Goal: Transaction & Acquisition: Obtain resource

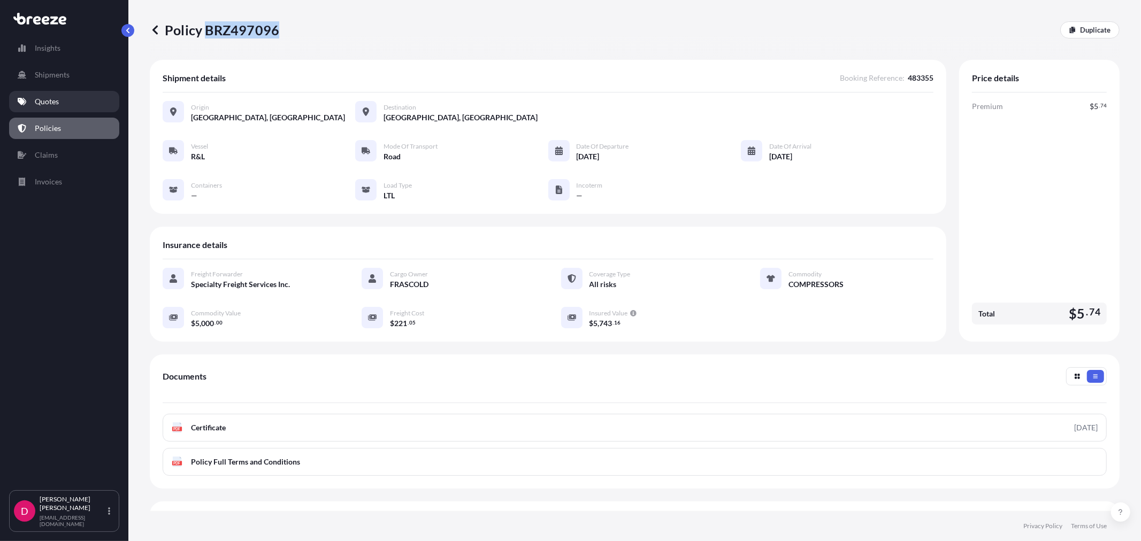
click at [51, 105] on p "Quotes" at bounding box center [47, 101] width 24 height 11
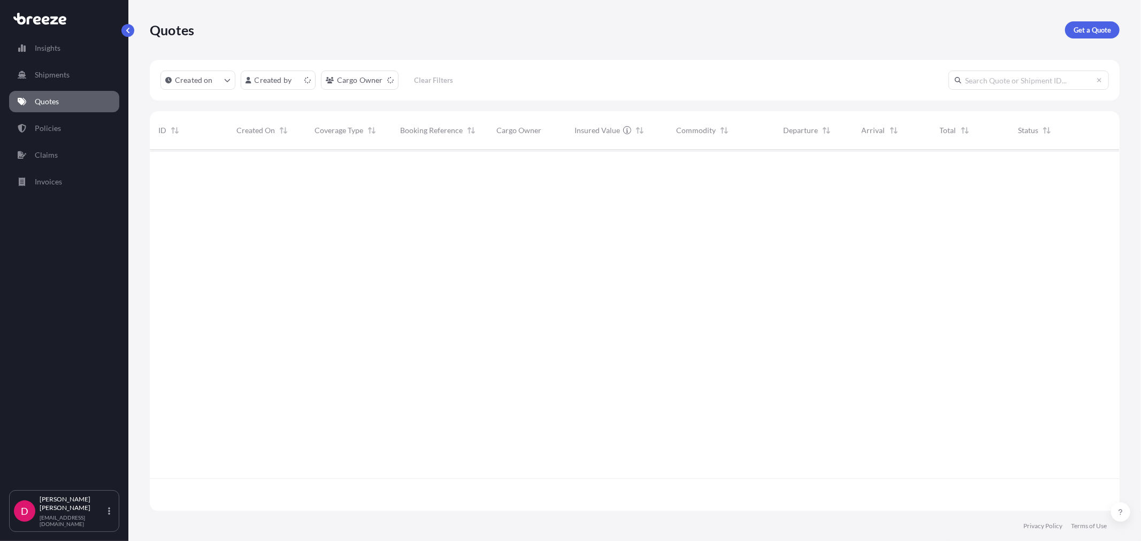
scroll to position [359, 961]
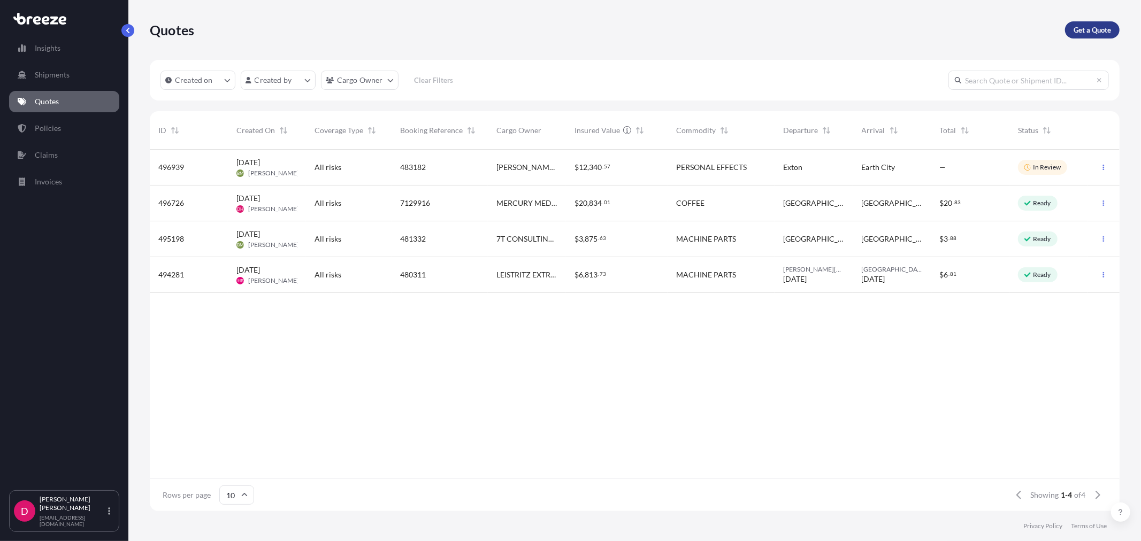
click at [1089, 30] on p "Get a Quote" at bounding box center [1092, 30] width 37 height 11
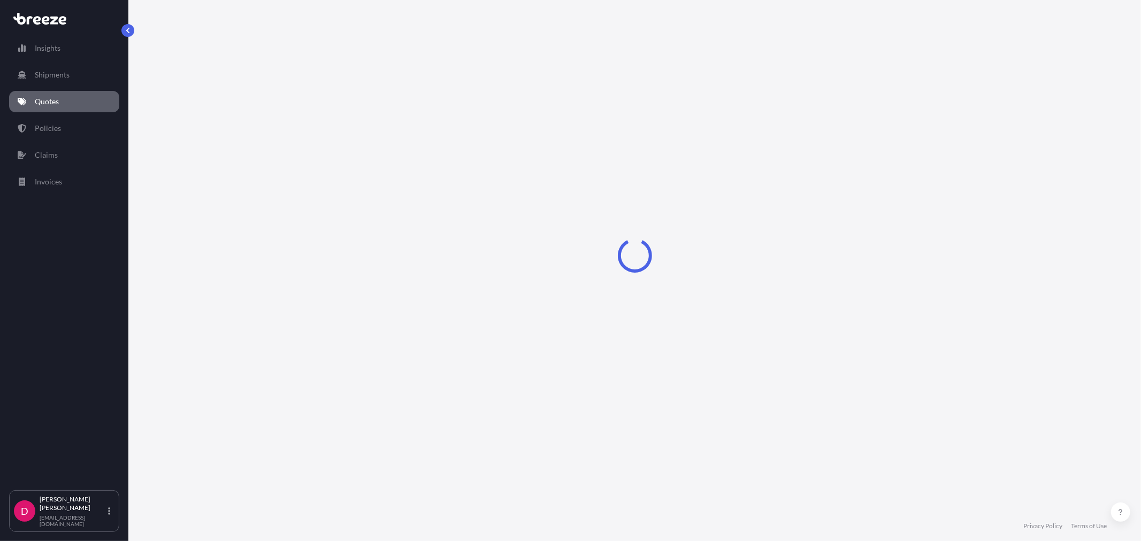
select select "Sea"
select select "1"
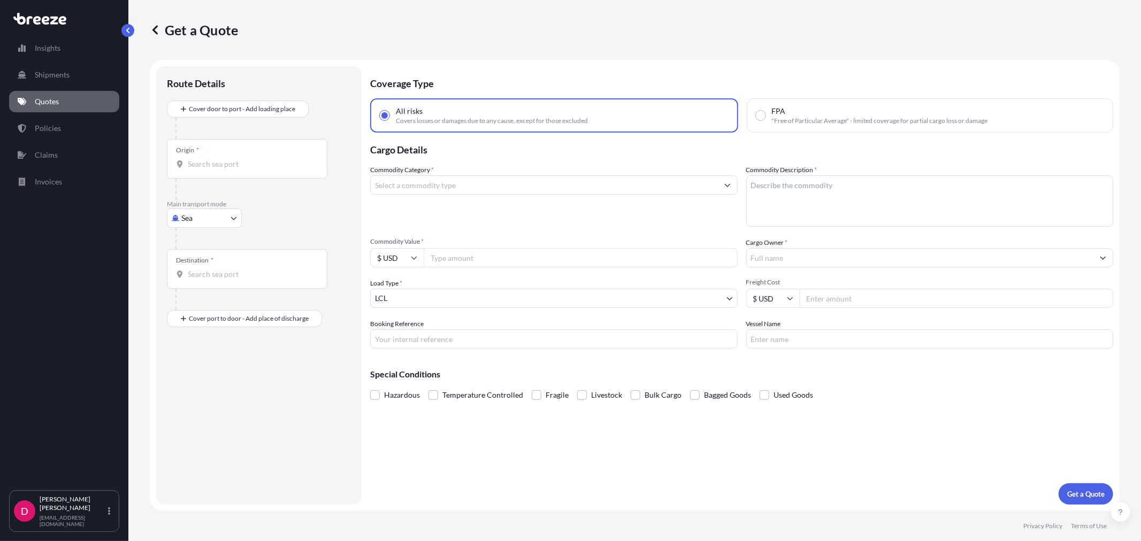
click at [211, 220] on body "Insights Shipments Quotes Policies Claims Invoices D [PERSON_NAME] [EMAIL_ADDRE…" at bounding box center [570, 270] width 1141 height 541
click at [204, 284] on div "Road" at bounding box center [204, 284] width 66 height 19
select select "Road"
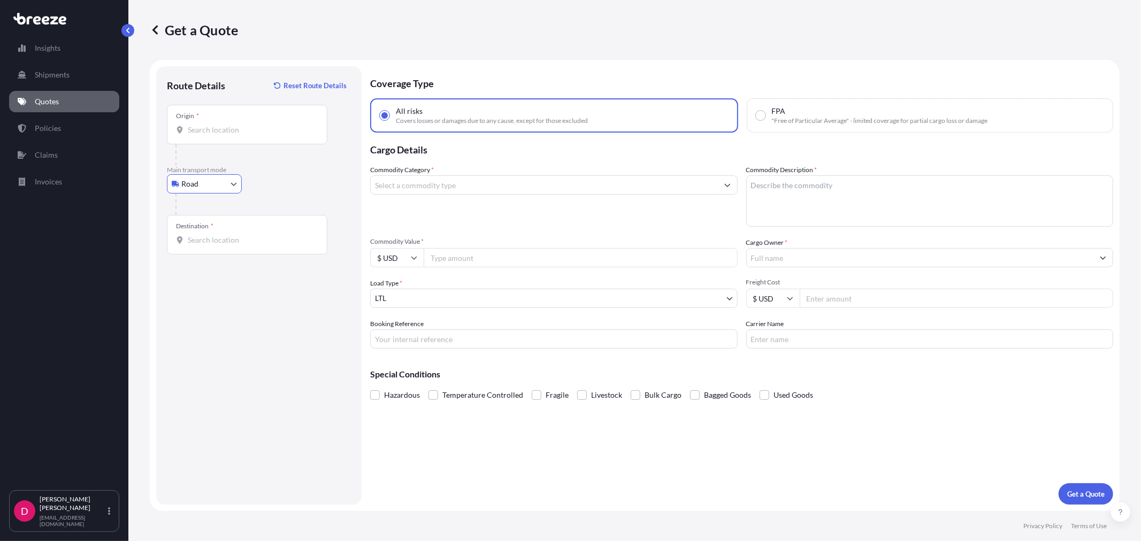
click at [236, 132] on input "Origin *" at bounding box center [251, 130] width 126 height 11
click at [232, 132] on input "Origin * Please select an origin" at bounding box center [251, 130] width 126 height 11
paste input "K8V5R5"
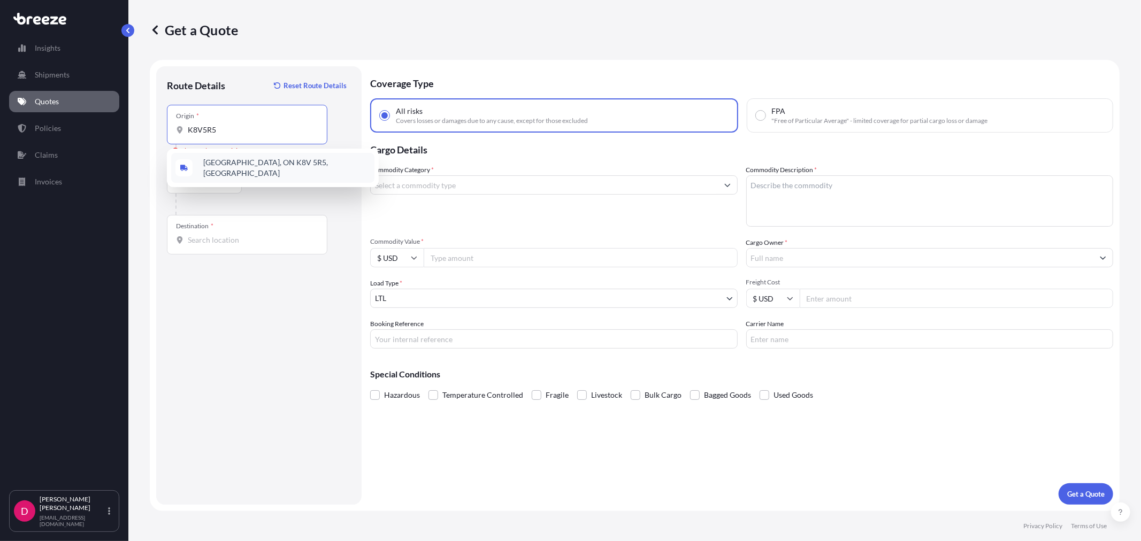
click at [236, 161] on span "[GEOGRAPHIC_DATA], ON K8V 5R5, [GEOGRAPHIC_DATA]" at bounding box center [286, 167] width 167 height 21
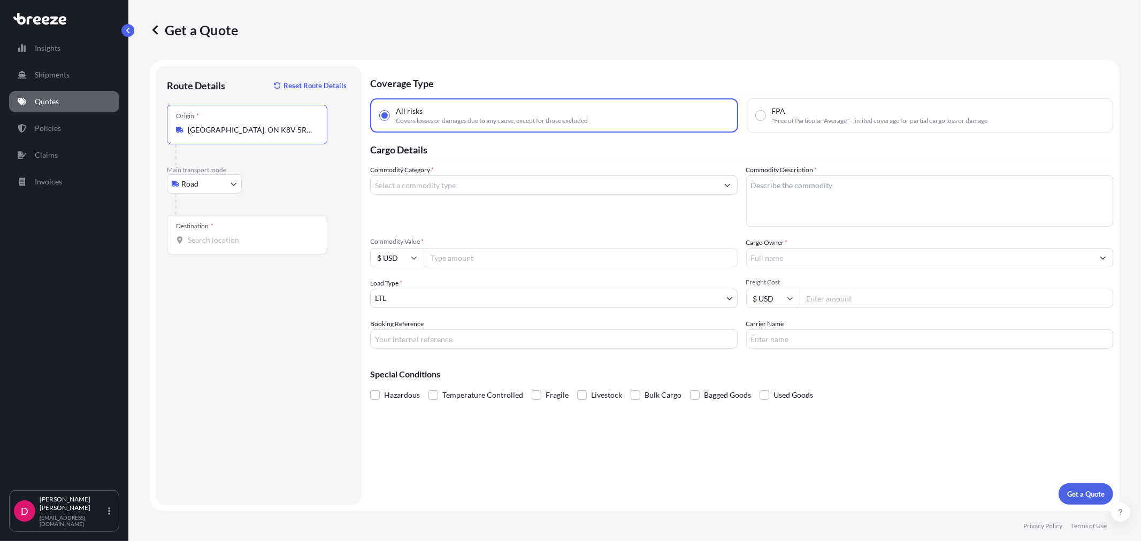
type input "[GEOGRAPHIC_DATA], ON K8V 5R5, [GEOGRAPHIC_DATA]"
click at [226, 242] on input "Destination *" at bounding box center [251, 240] width 126 height 11
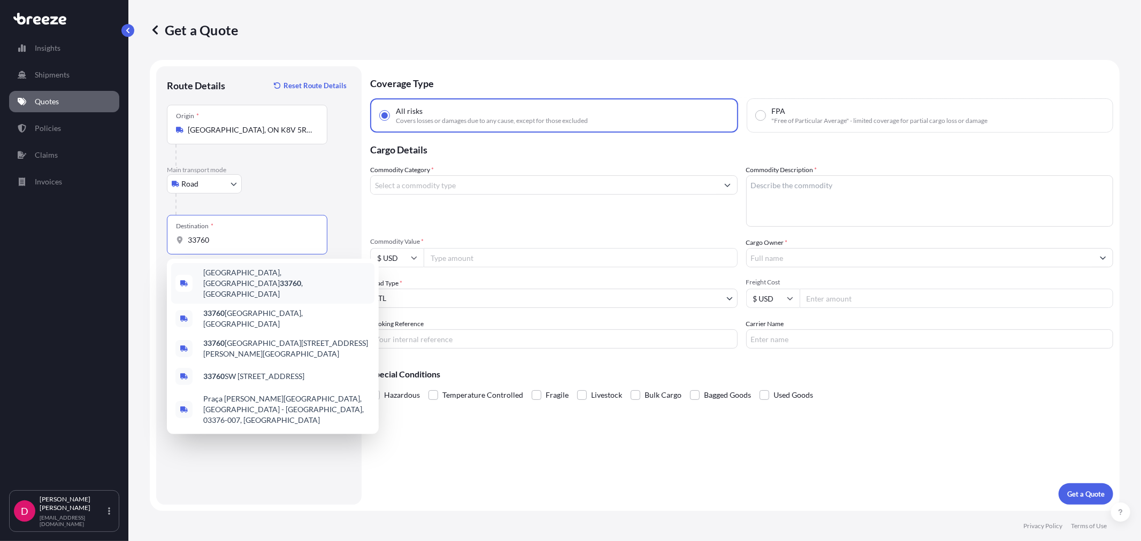
click at [232, 270] on span "[GEOGRAPHIC_DATA] , [GEOGRAPHIC_DATA]" at bounding box center [286, 283] width 167 height 32
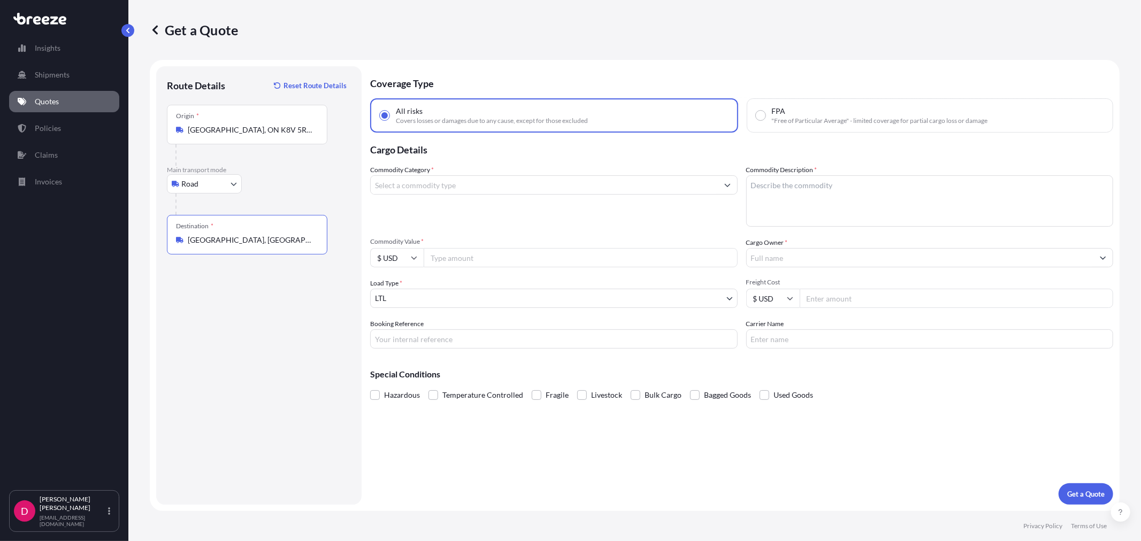
type input "[GEOGRAPHIC_DATA], [GEOGRAPHIC_DATA]"
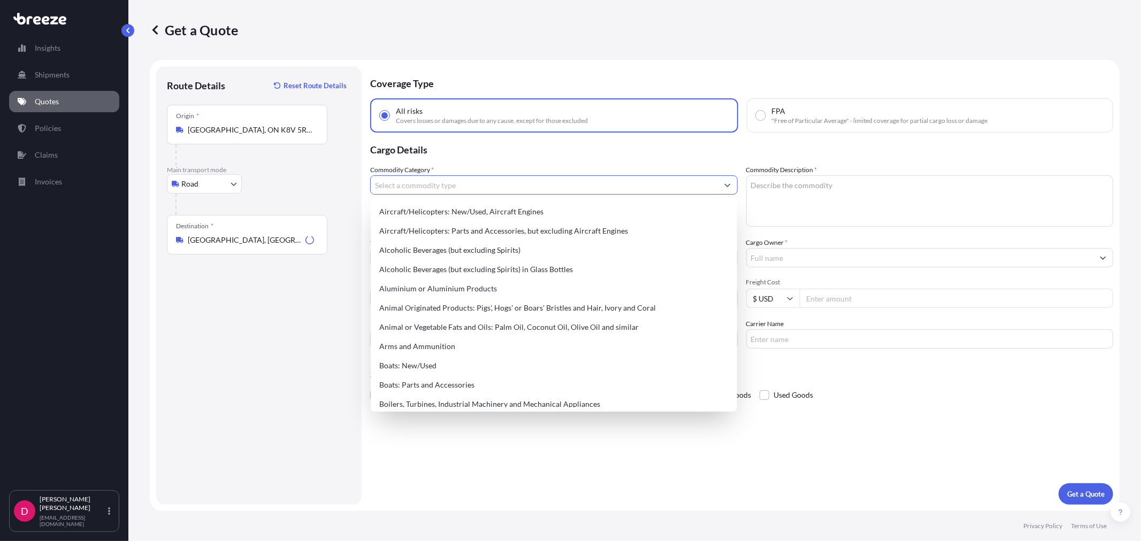
click at [408, 180] on input "Commodity Category *" at bounding box center [544, 184] width 347 height 19
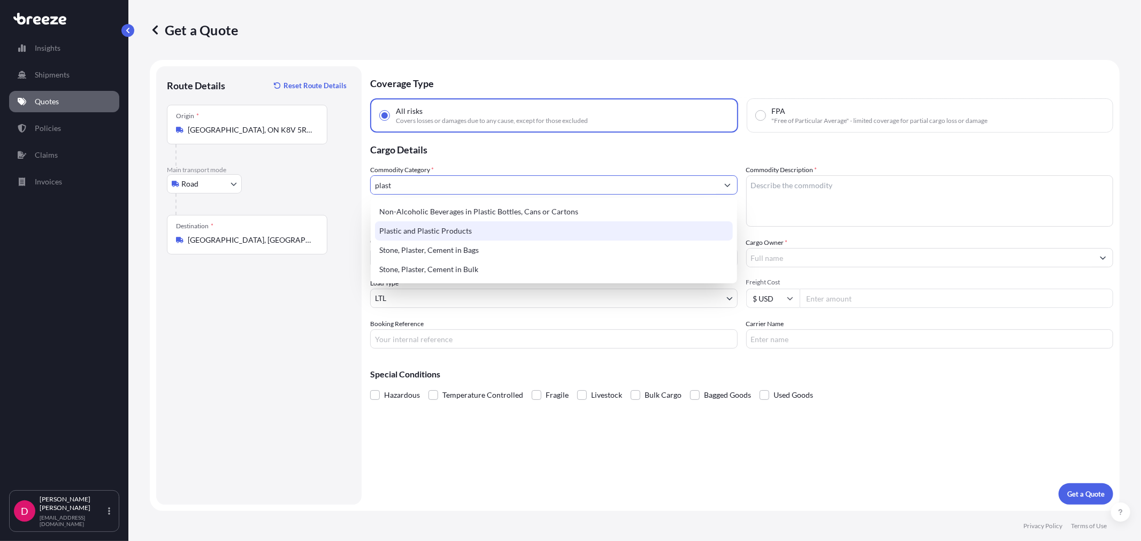
click at [418, 223] on div "Plastic and Plastic Products" at bounding box center [553, 230] width 357 height 19
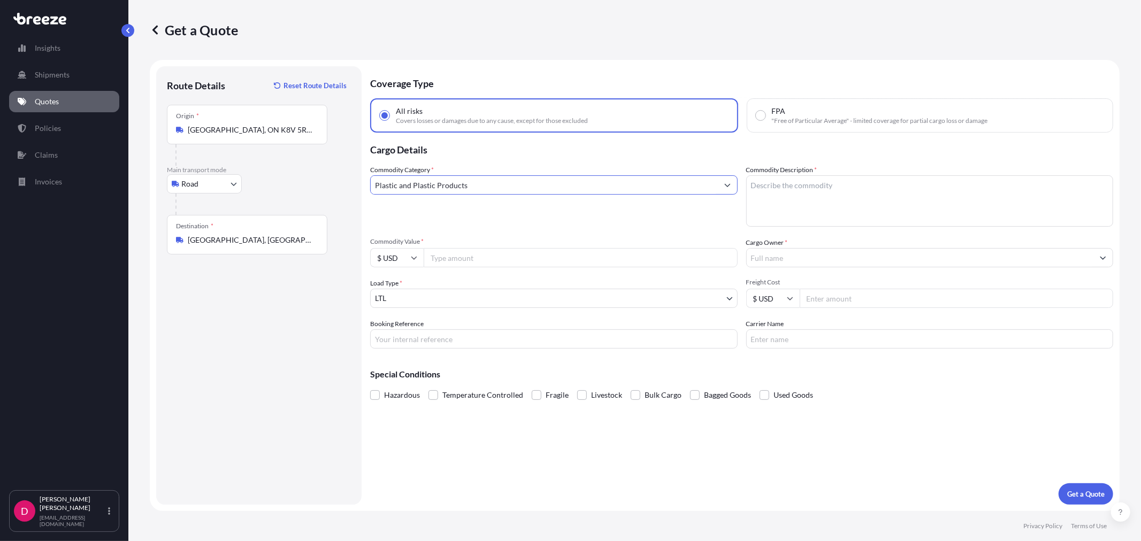
type input "Plastic and Plastic Products"
click at [816, 191] on textarea "Commodity Description *" at bounding box center [929, 200] width 367 height 51
type textarea "PLASTIC TUBING"
click at [489, 258] on input "Commodity Value *" at bounding box center [581, 257] width 314 height 19
paste input "16584.09"
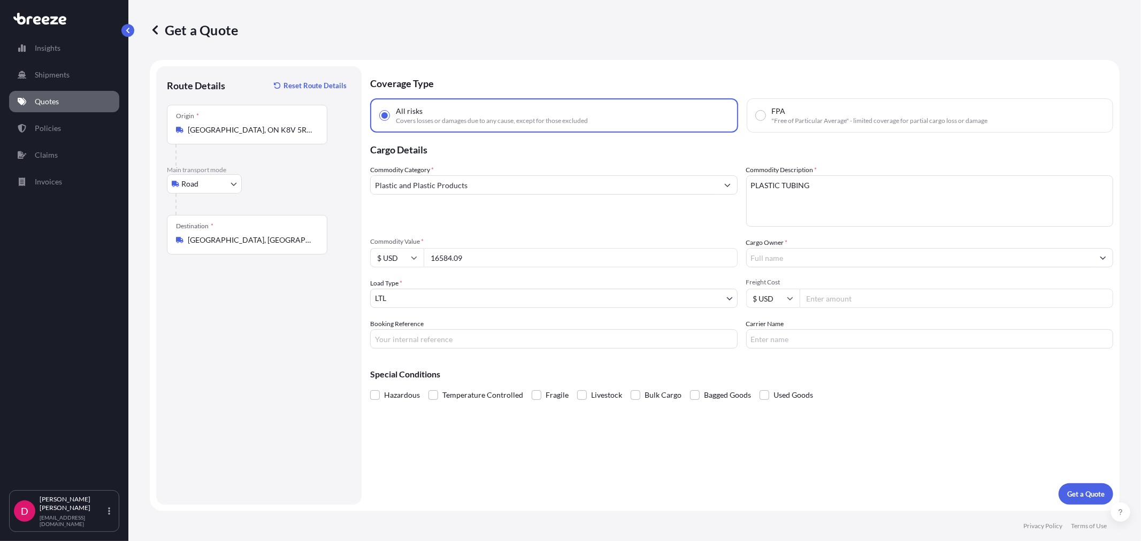
type input "16584.09"
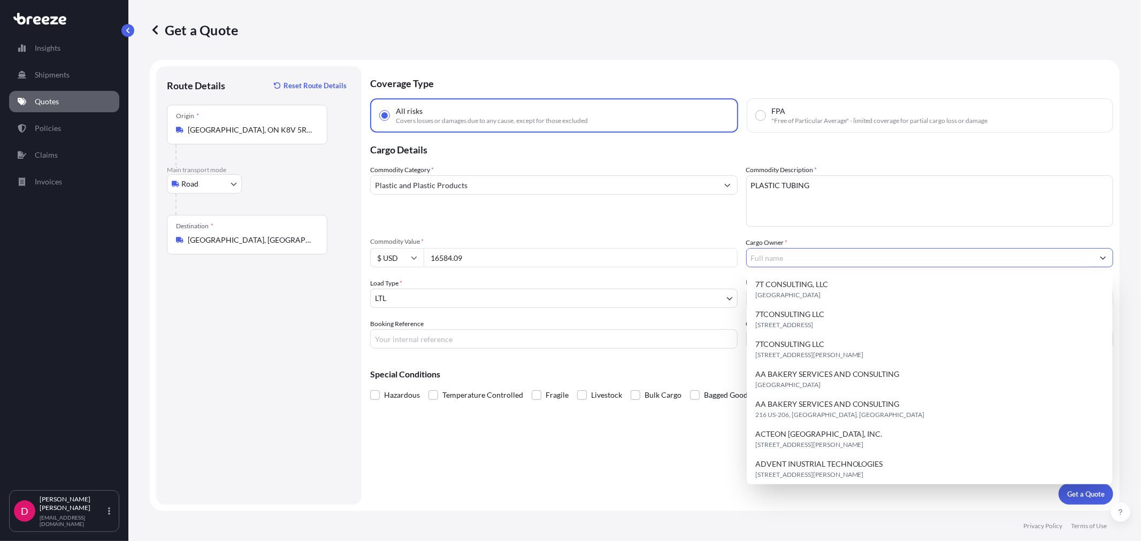
click at [854, 257] on input "Cargo Owner *" at bounding box center [920, 257] width 347 height 19
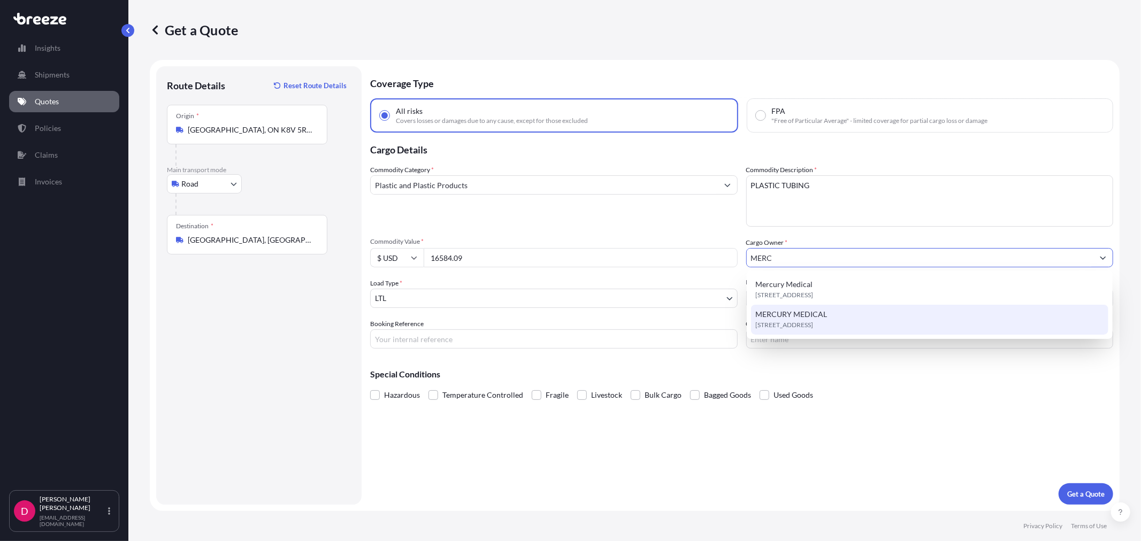
click at [813, 323] on span "[STREET_ADDRESS]" at bounding box center [784, 325] width 58 height 11
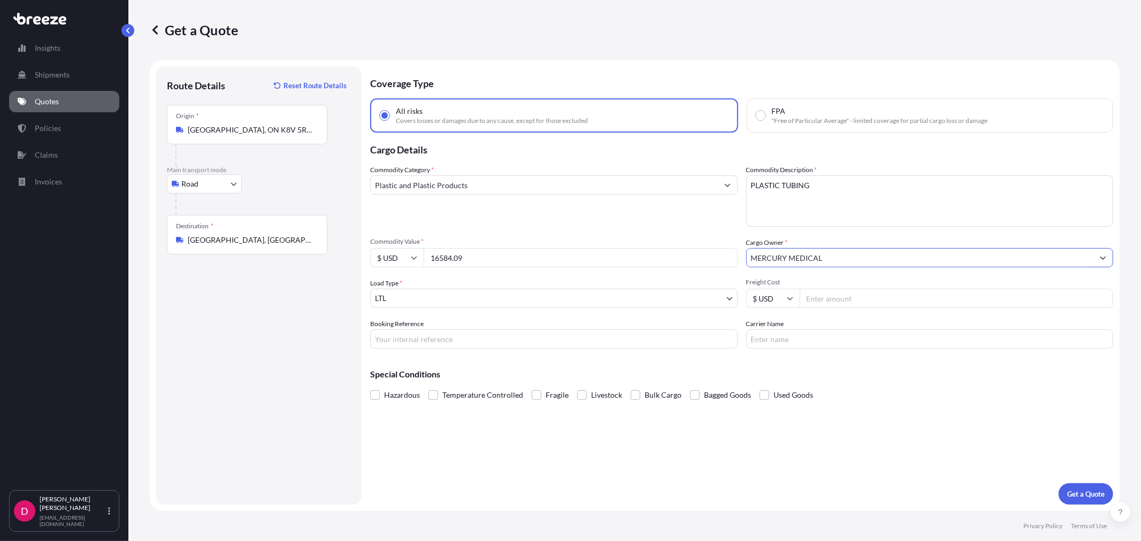
type input "MERCURY MEDICAL"
click at [838, 300] on input "Freight Cost" at bounding box center [957, 298] width 314 height 19
type input "1500.00"
click at [391, 342] on input "Booking Reference" at bounding box center [553, 338] width 367 height 19
type input "483416"
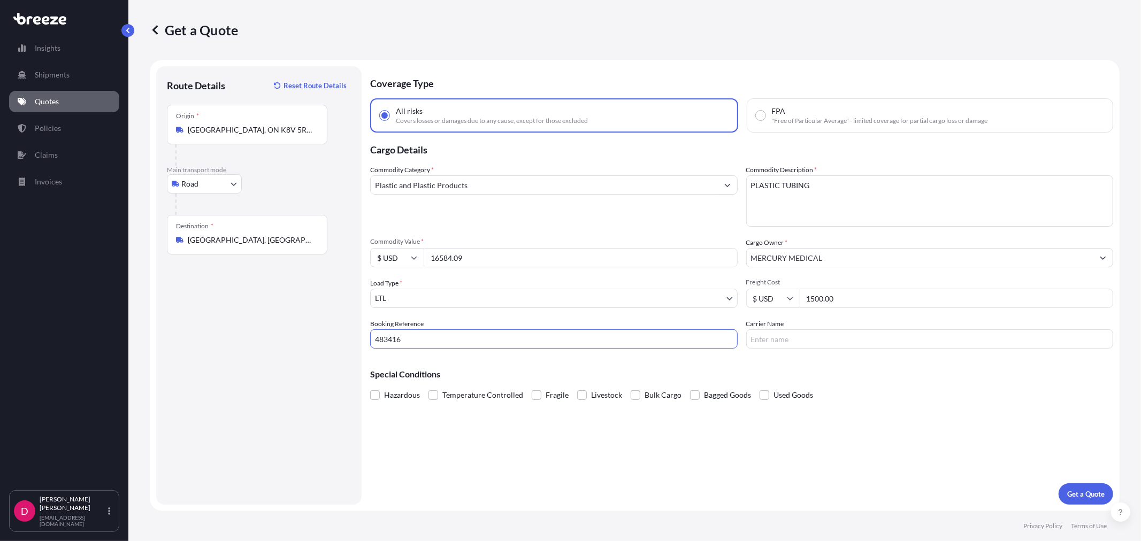
click at [872, 334] on input "Carrier Name" at bounding box center [929, 338] width 367 height 19
type input "ABLE TRUCKING"
click at [1072, 491] on p "Get a Quote" at bounding box center [1085, 494] width 37 height 11
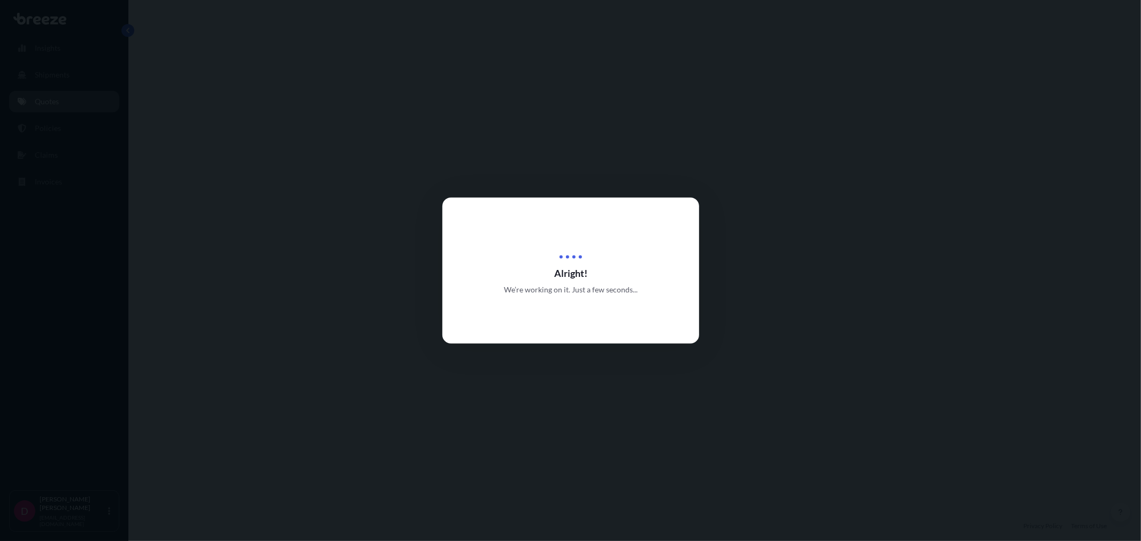
select select "Road"
select select "1"
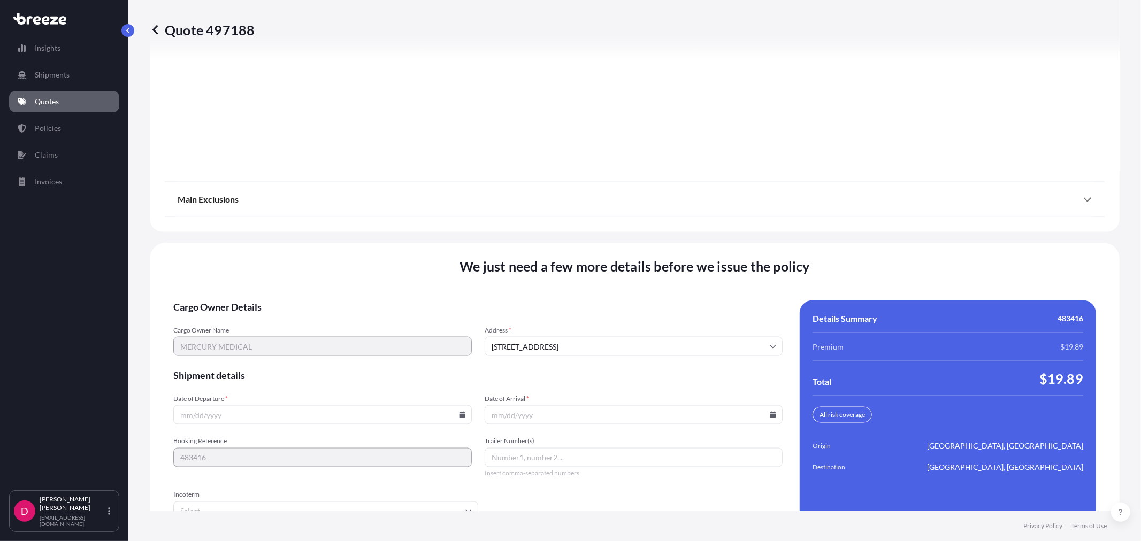
scroll to position [1324, 0]
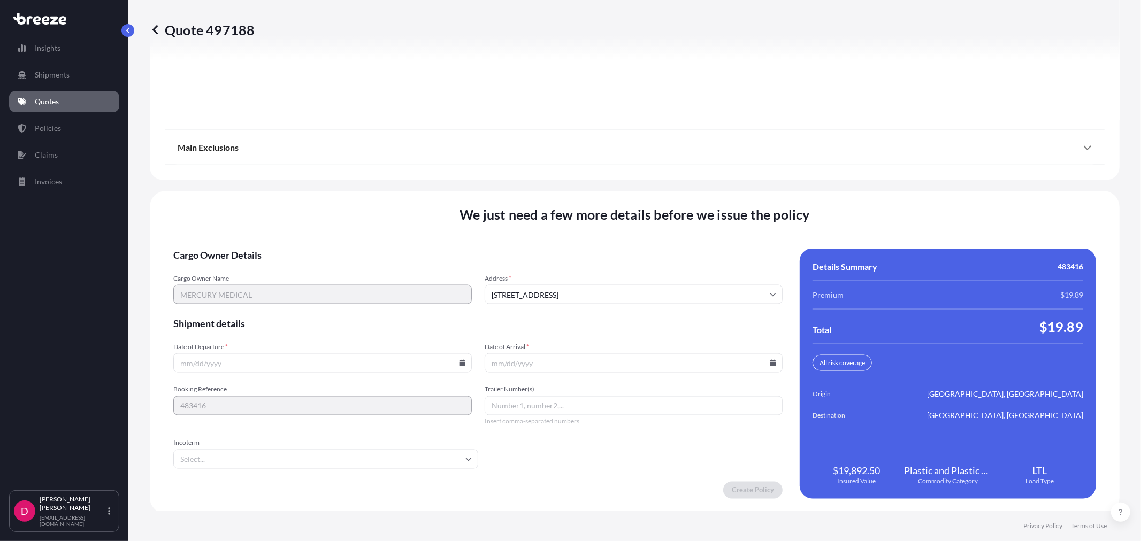
click at [459, 360] on icon at bounding box center [462, 363] width 6 height 6
click at [300, 289] on button "20" at bounding box center [296, 285] width 17 height 17
type input "[DATE]"
click at [770, 361] on icon at bounding box center [773, 363] width 6 height 6
click at [573, 312] on button "26" at bounding box center [579, 305] width 17 height 17
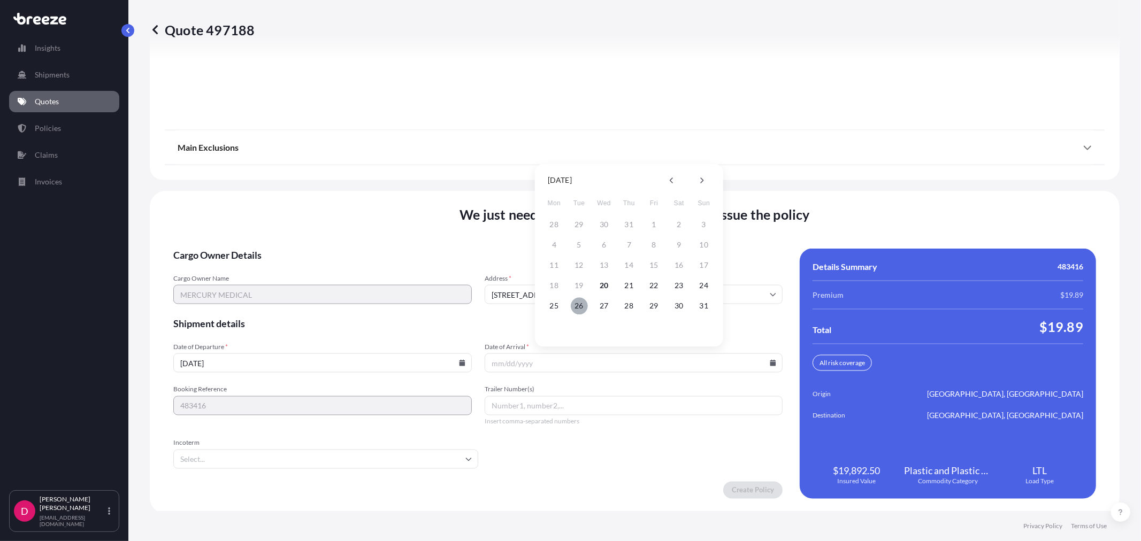
type input "[DATE]"
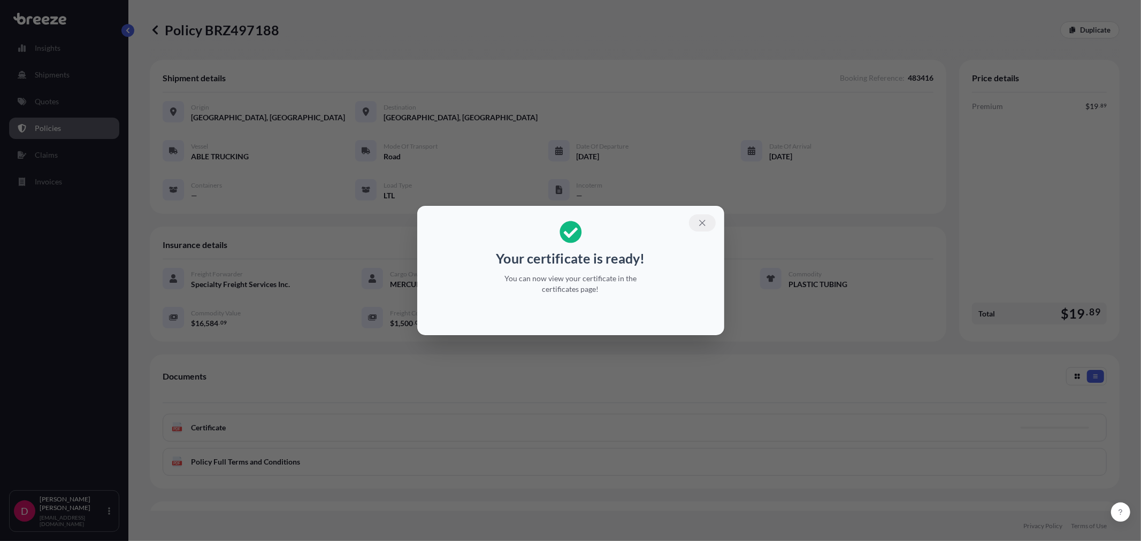
click at [698, 226] on icon "button" at bounding box center [703, 223] width 10 height 10
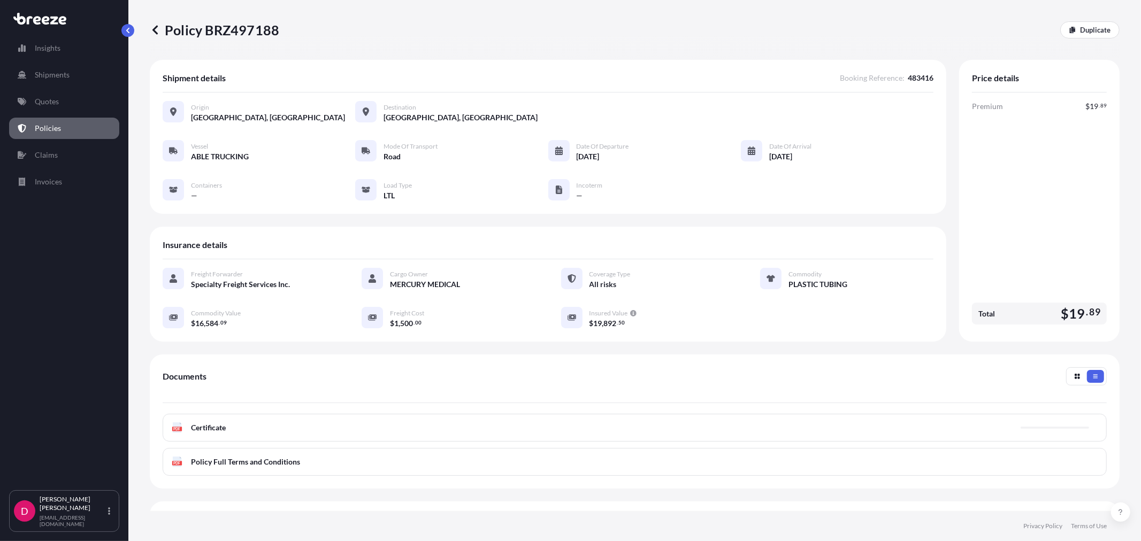
click at [221, 30] on p "Policy BRZ497188" at bounding box center [214, 29] width 129 height 17
copy p "BRZ497188"
